Goal: Navigation & Orientation: Find specific page/section

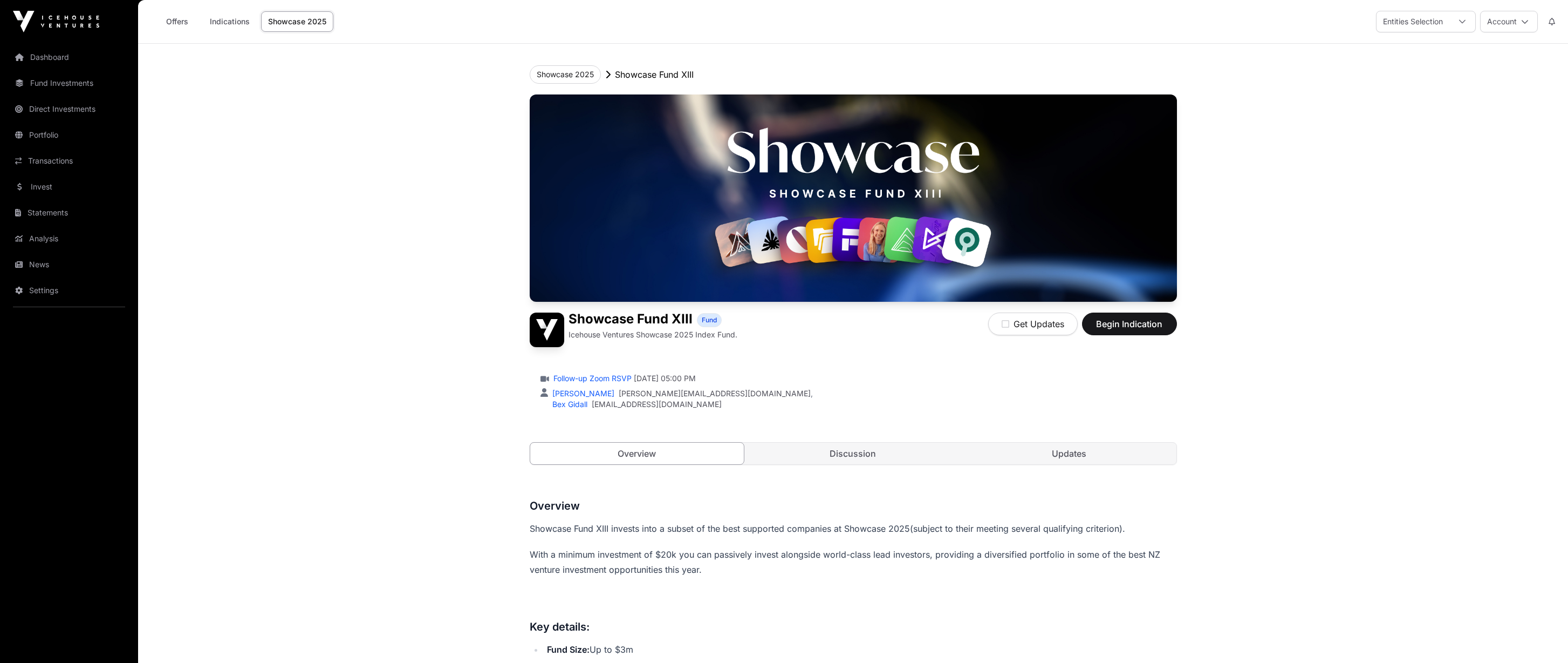
click at [1061, 455] on link "Updates" at bounding box center [1069, 453] width 214 height 22
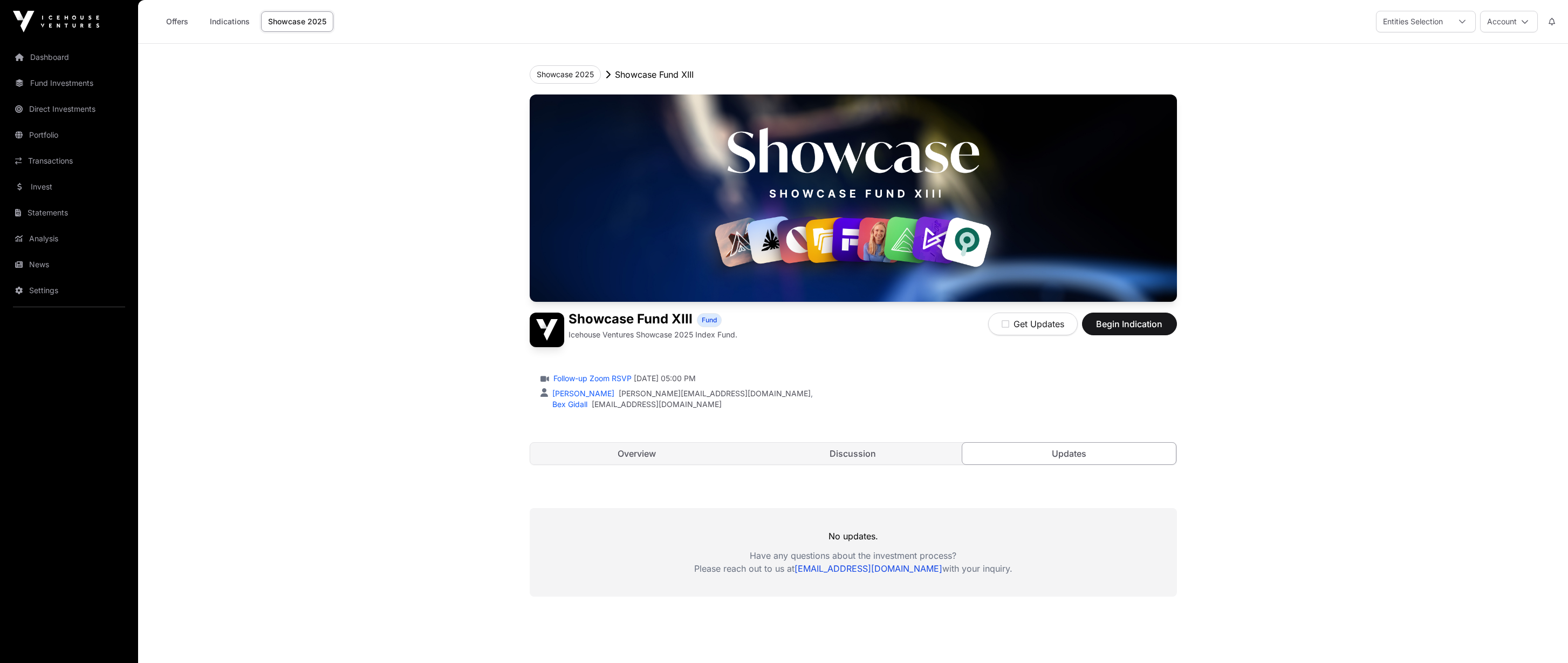
click at [856, 459] on link "Discussion" at bounding box center [853, 453] width 214 height 22
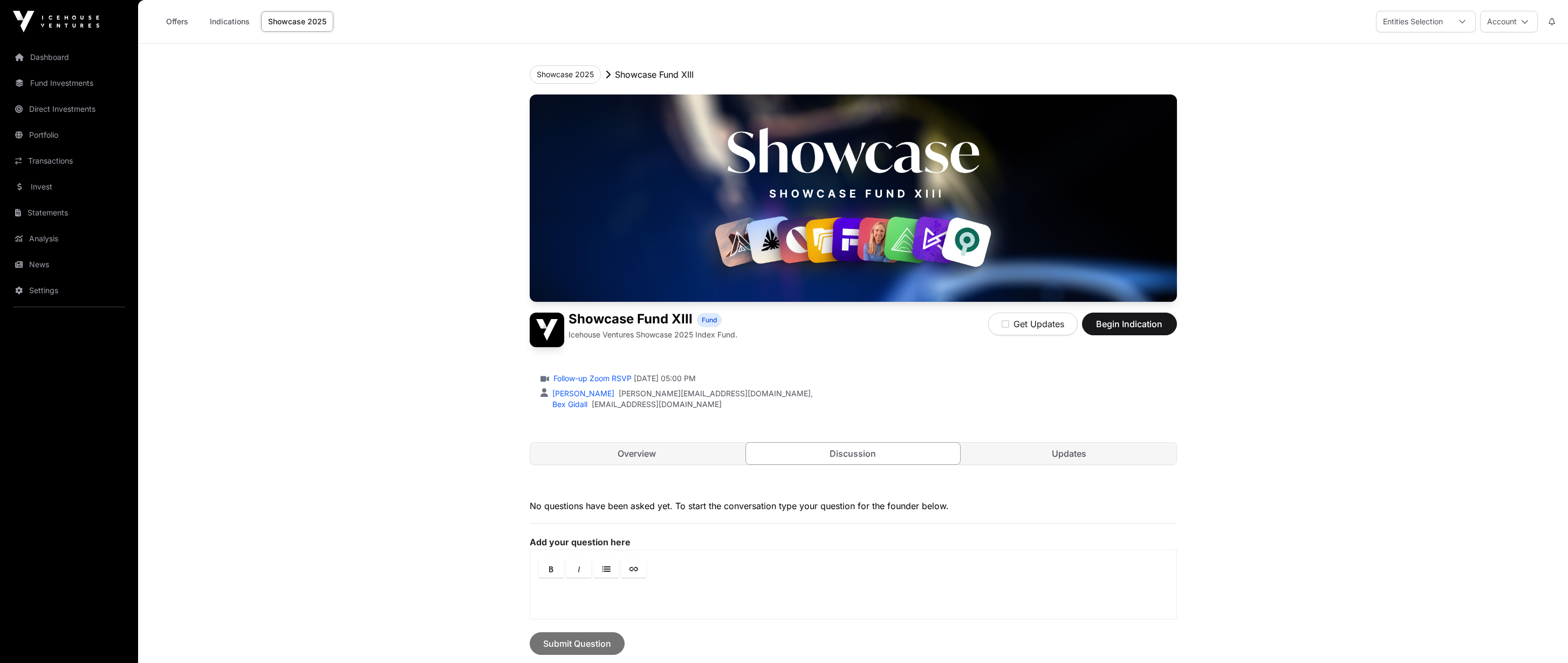
click at [651, 460] on link "Overview" at bounding box center [637, 453] width 214 height 22
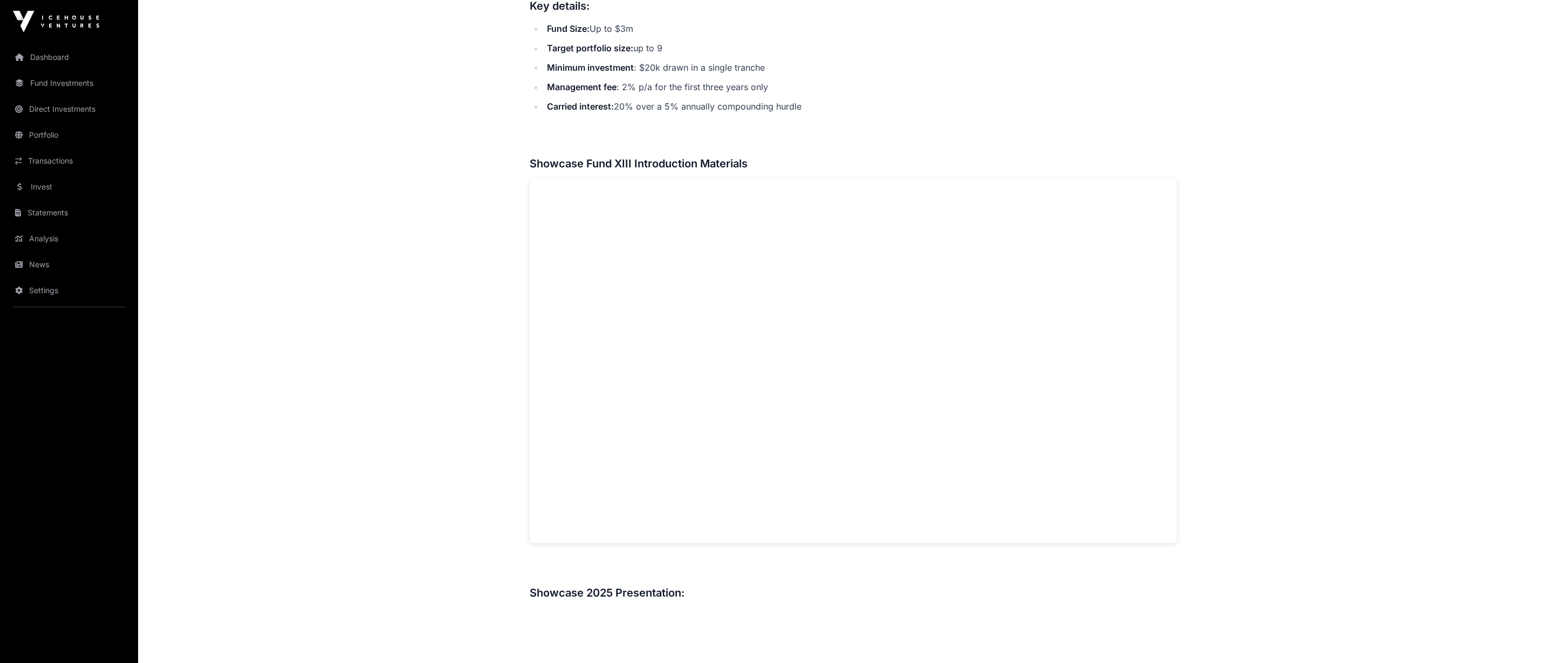
scroll to position [643, 0]
